Goal: Task Accomplishment & Management: Manage account settings

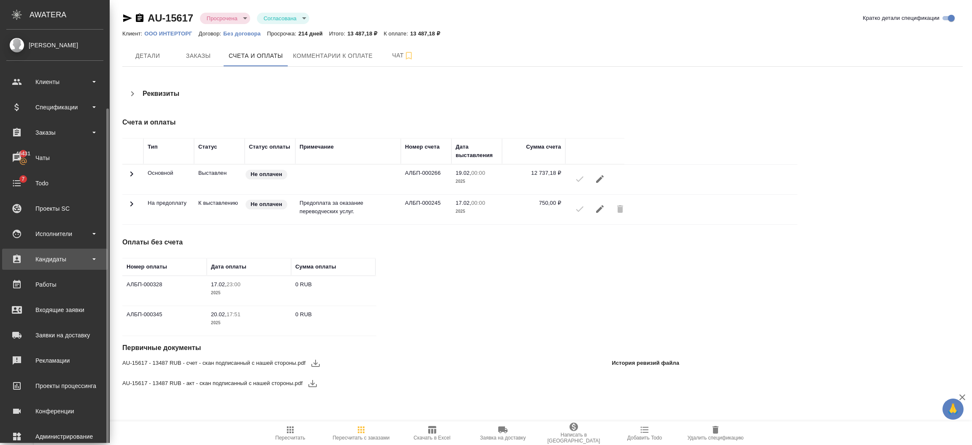
scroll to position [41, 0]
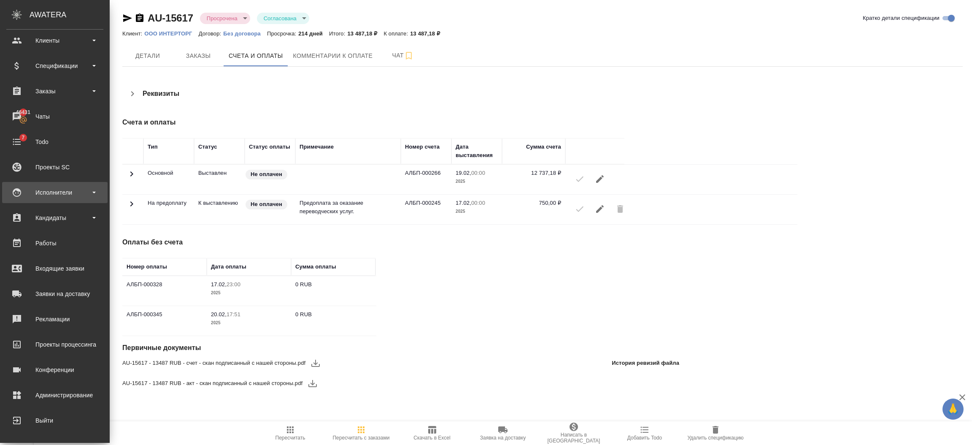
click at [60, 199] on div "Исполнители" at bounding box center [55, 192] width 106 height 21
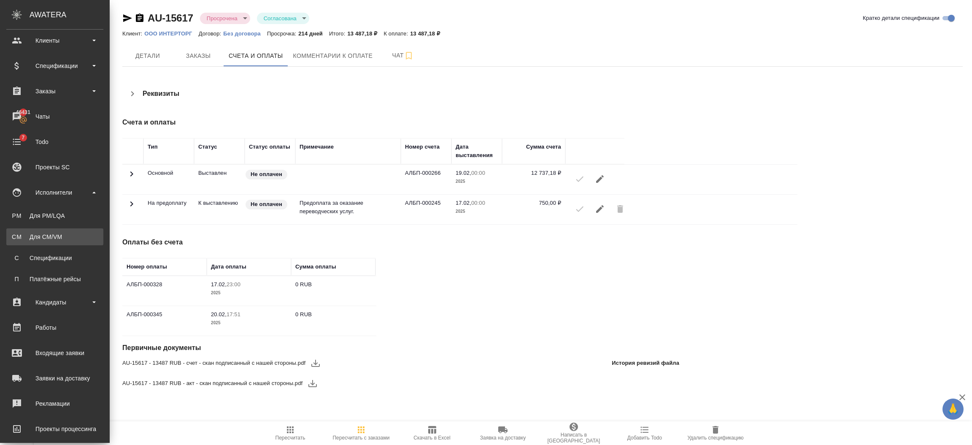
click at [64, 233] on div "Для CM/VM" at bounding box center [55, 237] width 89 height 8
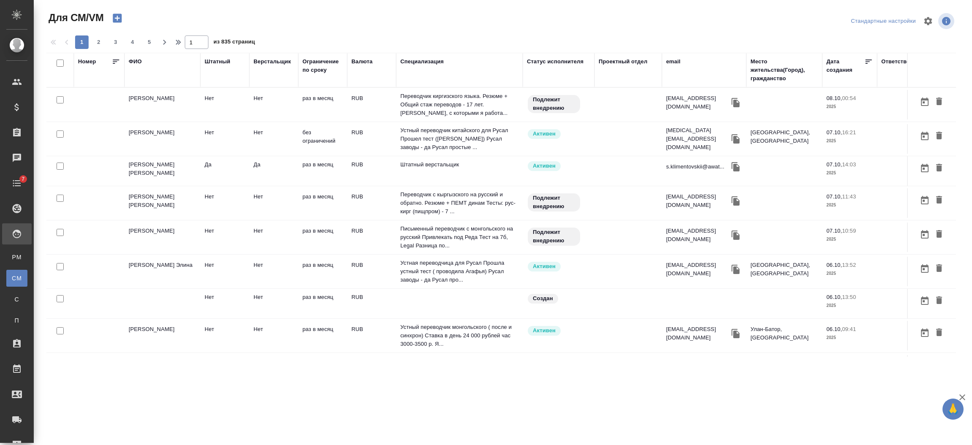
click at [667, 61] on div "email" at bounding box center [673, 61] width 14 height 8
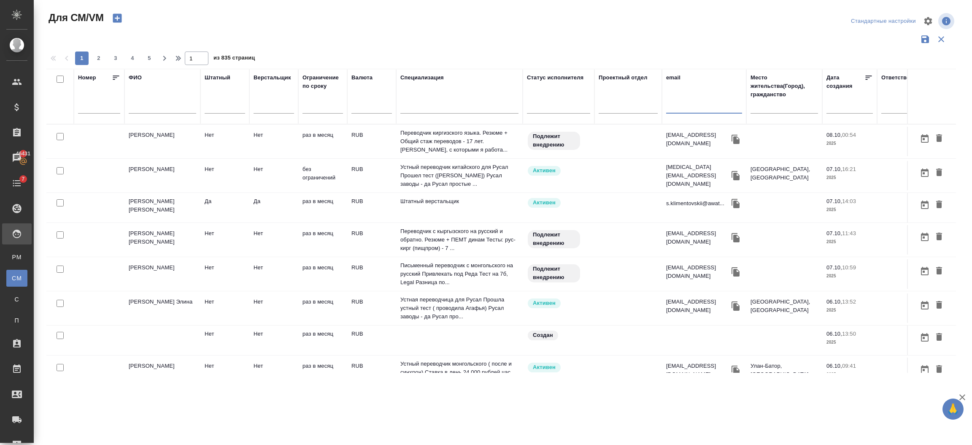
paste input "[EMAIL_ADDRESS][DOMAIN_NAME]"
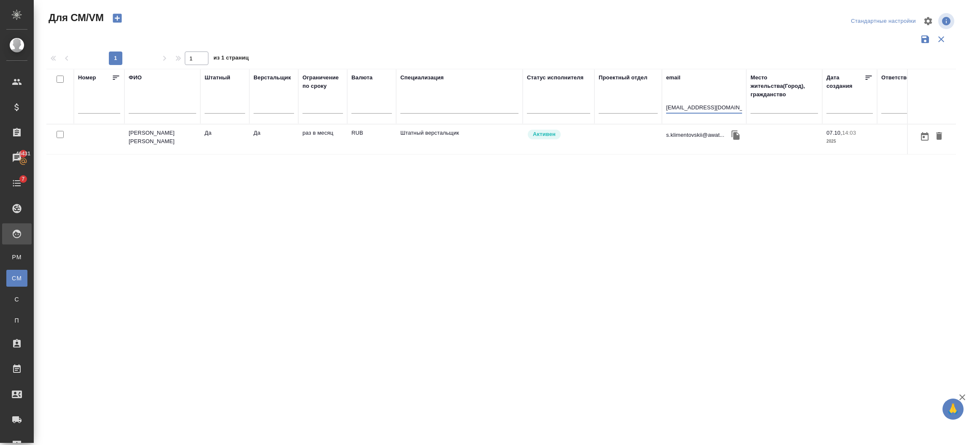
type input "[EMAIL_ADDRESS][DOMAIN_NAME]"
click at [173, 135] on td "[PERSON_NAME] [PERSON_NAME]" at bounding box center [163, 140] width 76 height 30
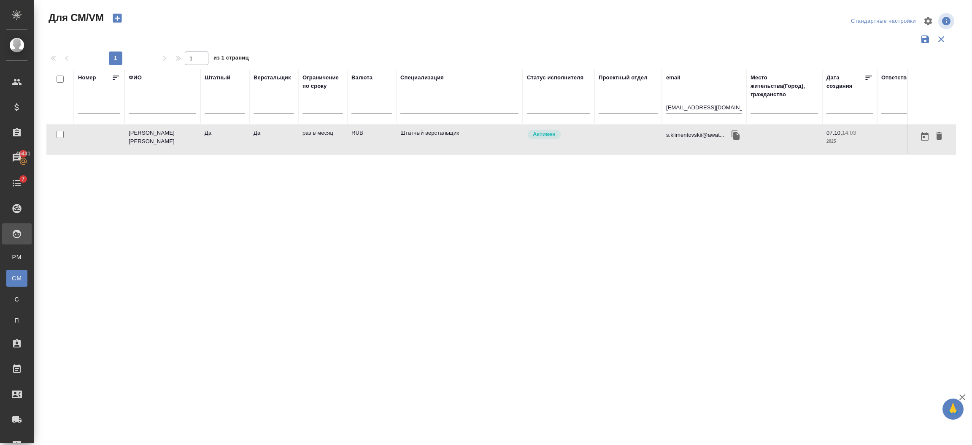
click at [173, 135] on td "[PERSON_NAME] [PERSON_NAME]" at bounding box center [163, 140] width 76 height 30
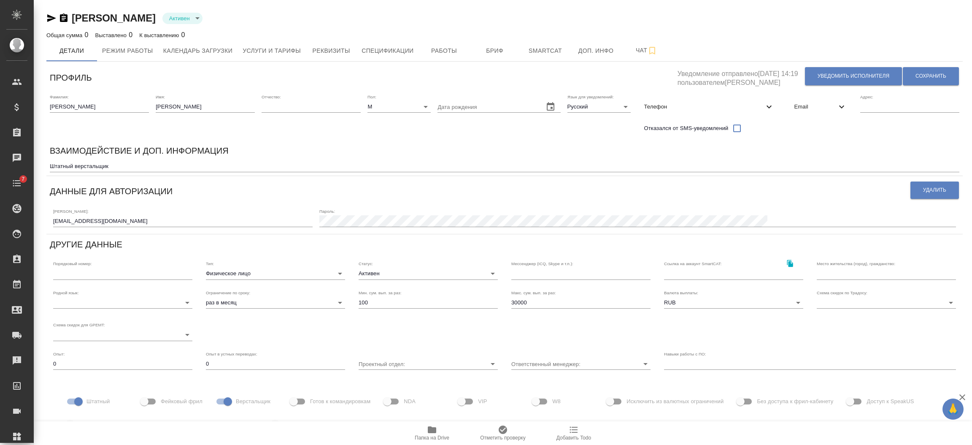
click at [89, 224] on input "s.klimentovskii@awatera.com" at bounding box center [183, 221] width 260 height 12
type input "s.klimentovskii1@awatera.com"
click at [915, 82] on button "Сохранить" at bounding box center [931, 76] width 56 height 18
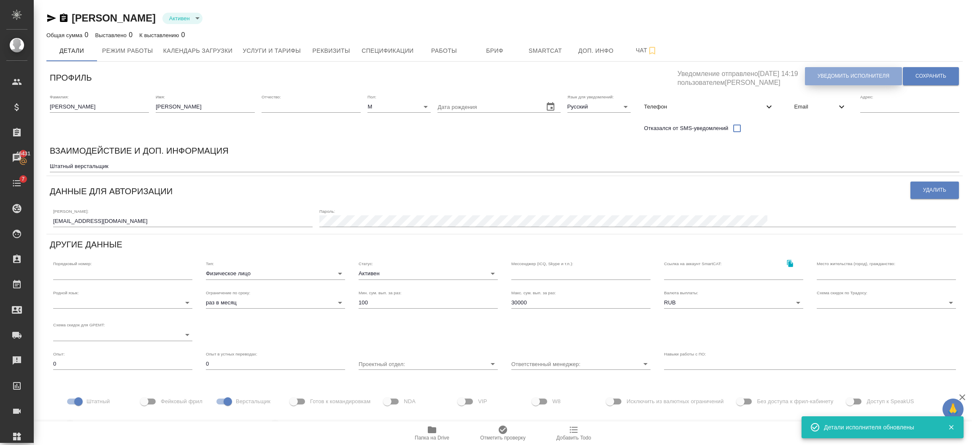
click at [816, 74] on button "Уведомить исполнителя" at bounding box center [853, 76] width 97 height 18
type textarea "Добрый день, Сергей ! Ознакомиться с подробной информацией по выполненным работ…"
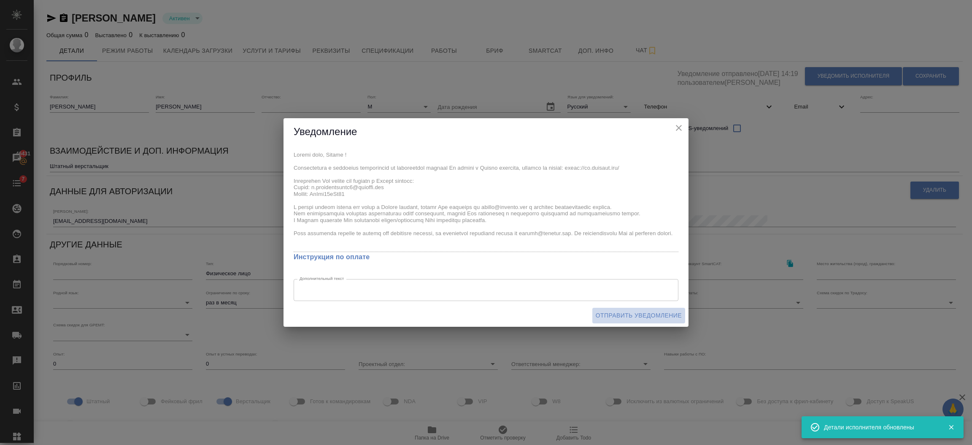
click at [615, 314] on span "Отправить уведомление" at bounding box center [639, 315] width 86 height 11
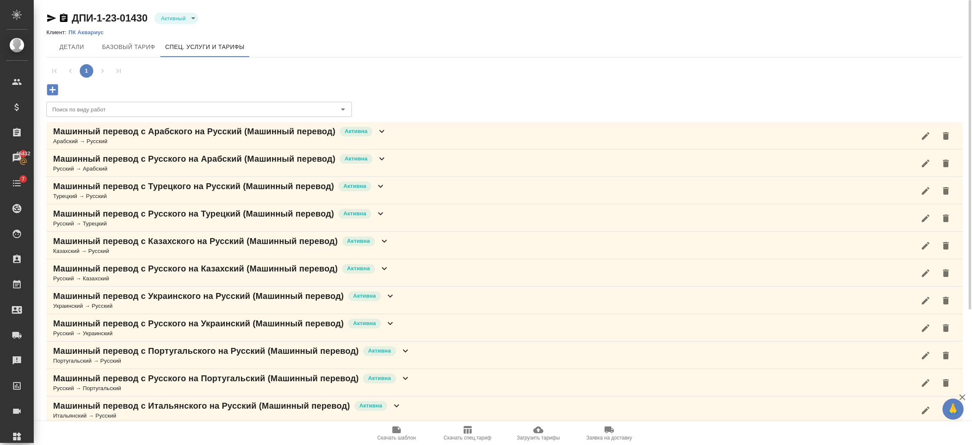
click at [549, 430] on span "Загрузить тарифы" at bounding box center [538, 433] width 61 height 16
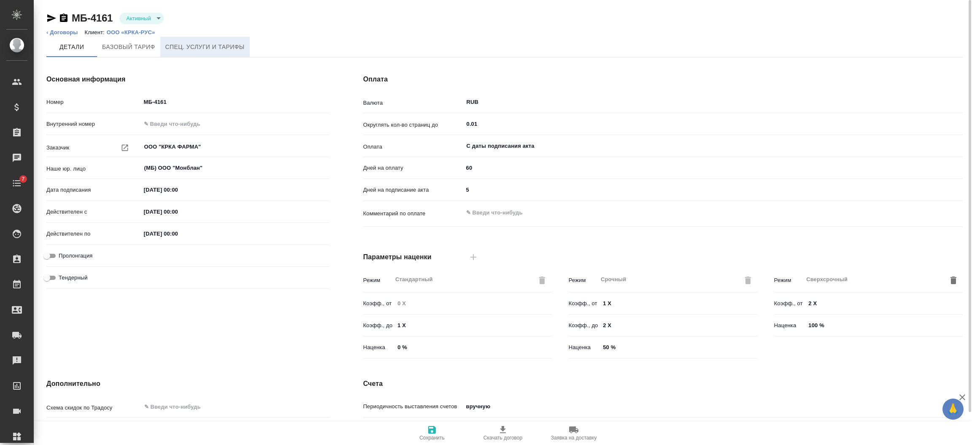
click at [171, 48] on span "Спец. услуги и тарифы" at bounding box center [204, 47] width 79 height 11
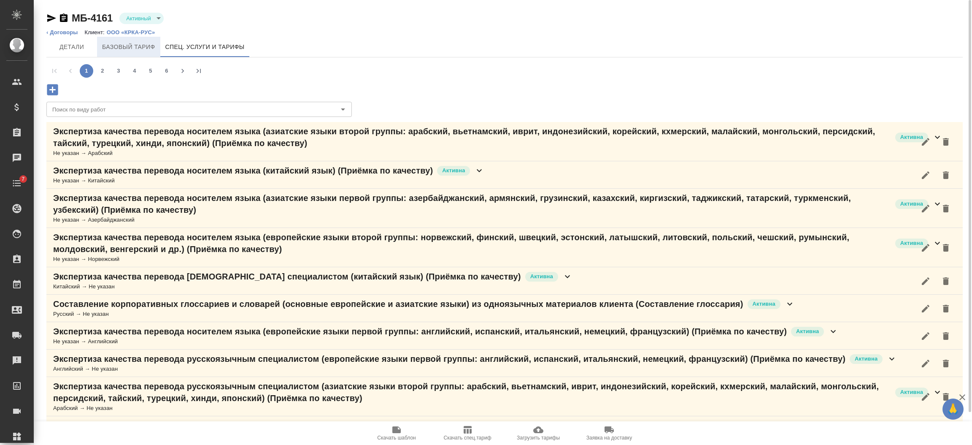
click at [133, 51] on span "Базовый тариф" at bounding box center [128, 47] width 53 height 11
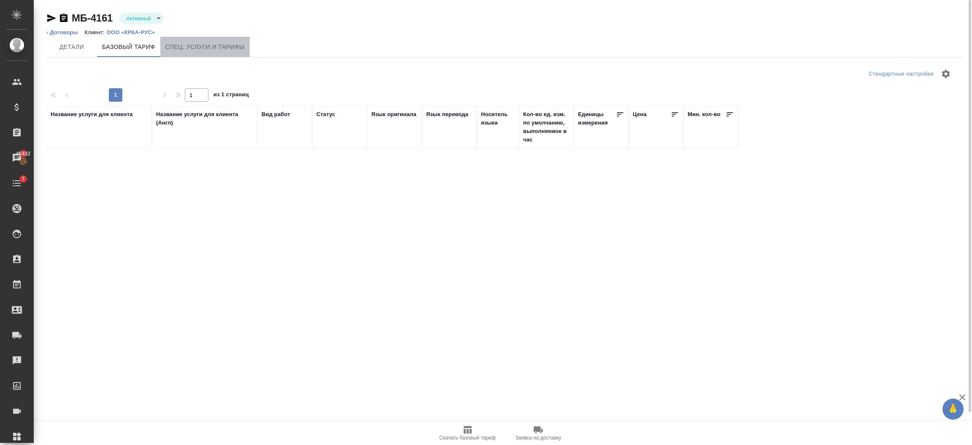
click at [198, 51] on span "Спец. услуги и тарифы" at bounding box center [204, 47] width 79 height 11
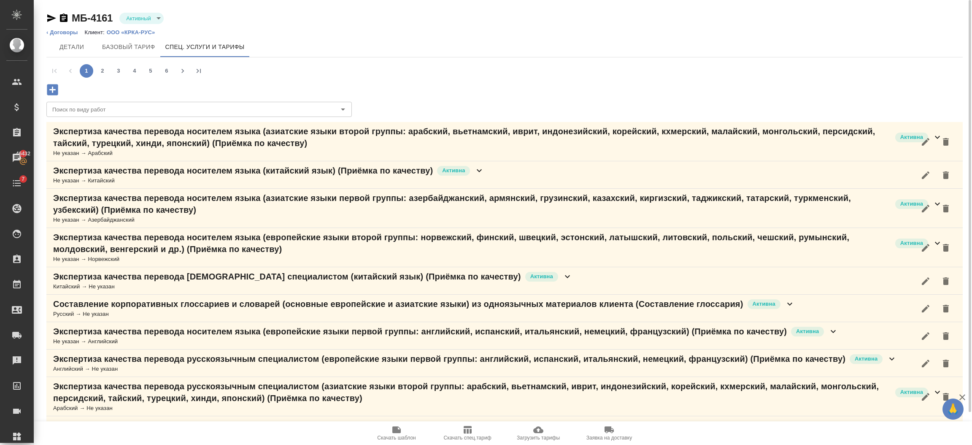
click at [464, 435] on span "Скачать спец.тариф" at bounding box center [468, 438] width 48 height 6
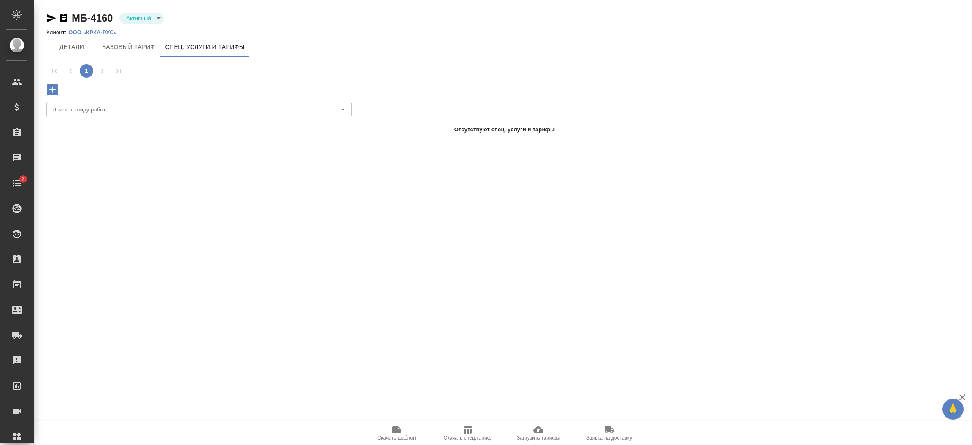
click at [535, 427] on icon "button" at bounding box center [538, 430] width 10 height 10
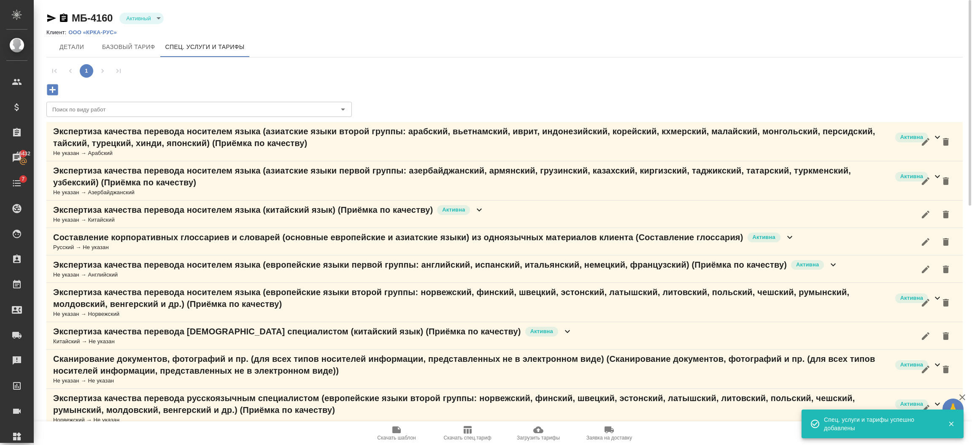
scroll to position [379, 0]
